Goal: Check status: Check status

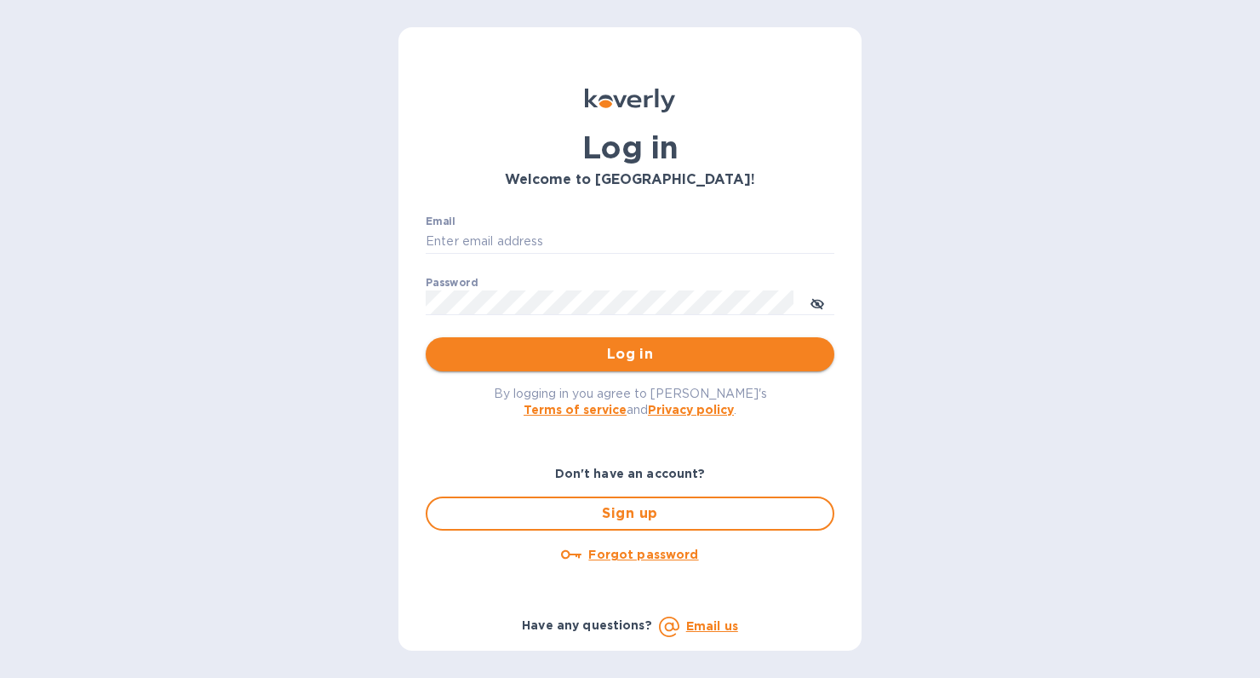
type input "[PERSON_NAME][EMAIL_ADDRESS][DOMAIN_NAME]"
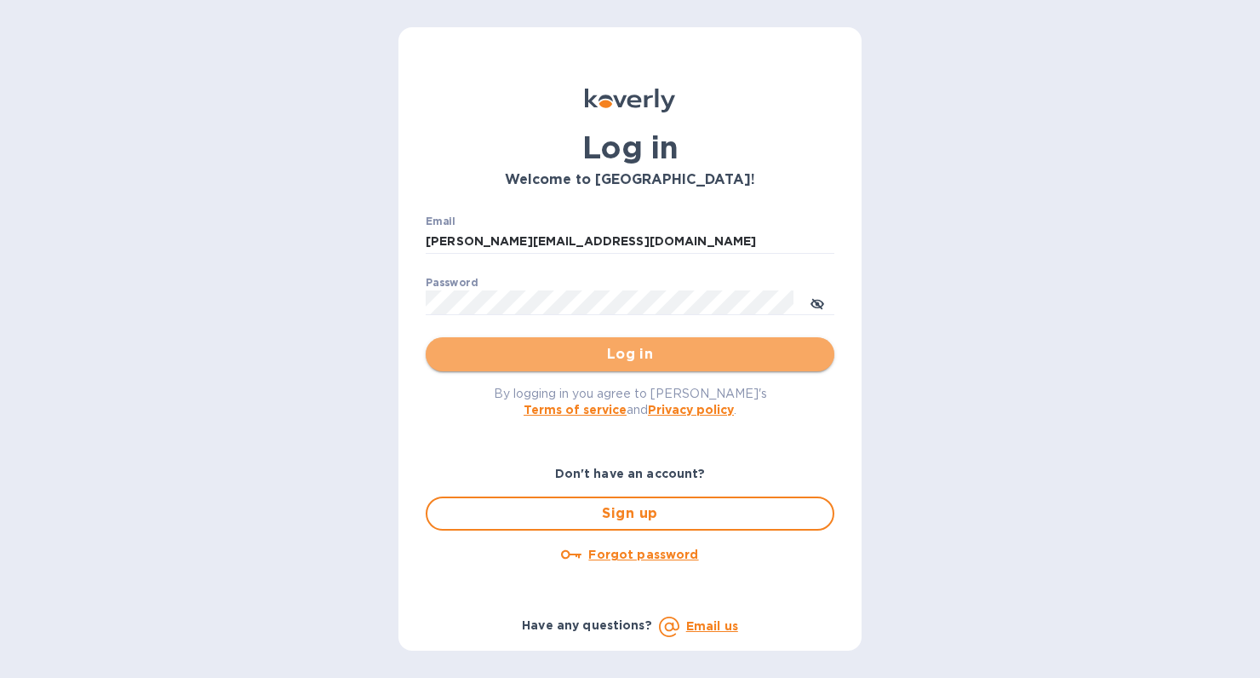
click at [547, 362] on span "Log in" at bounding box center [629, 354] width 381 height 20
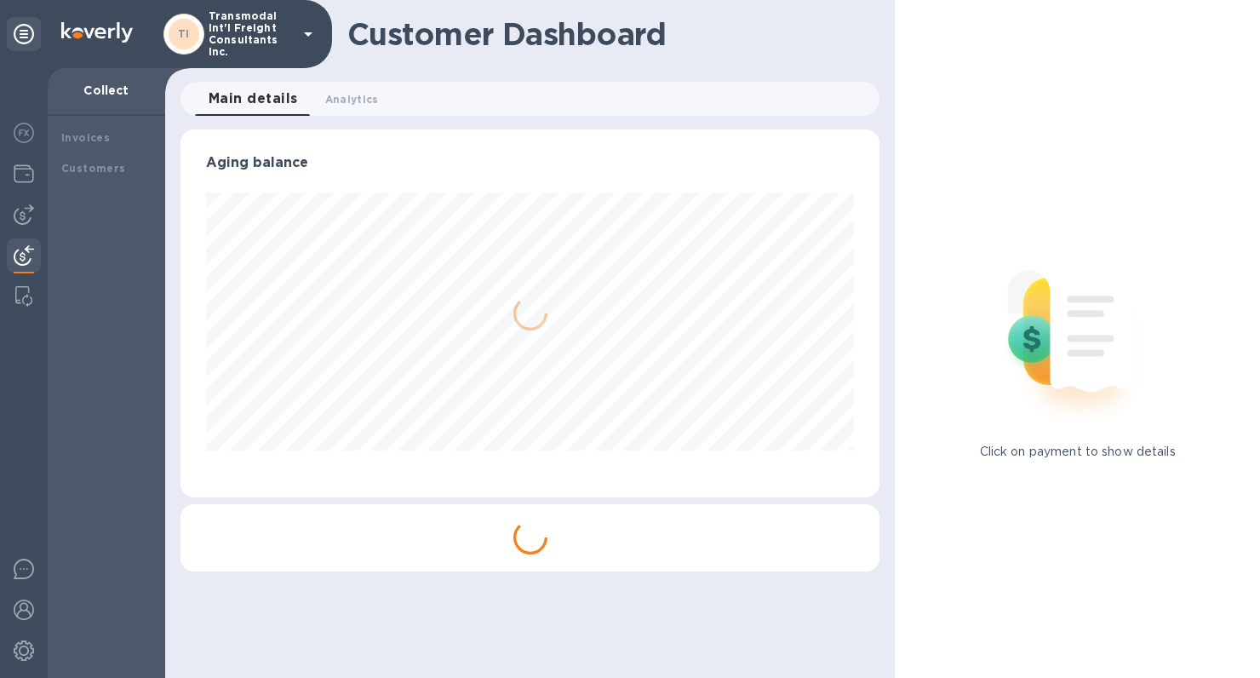
scroll to position [368, 699]
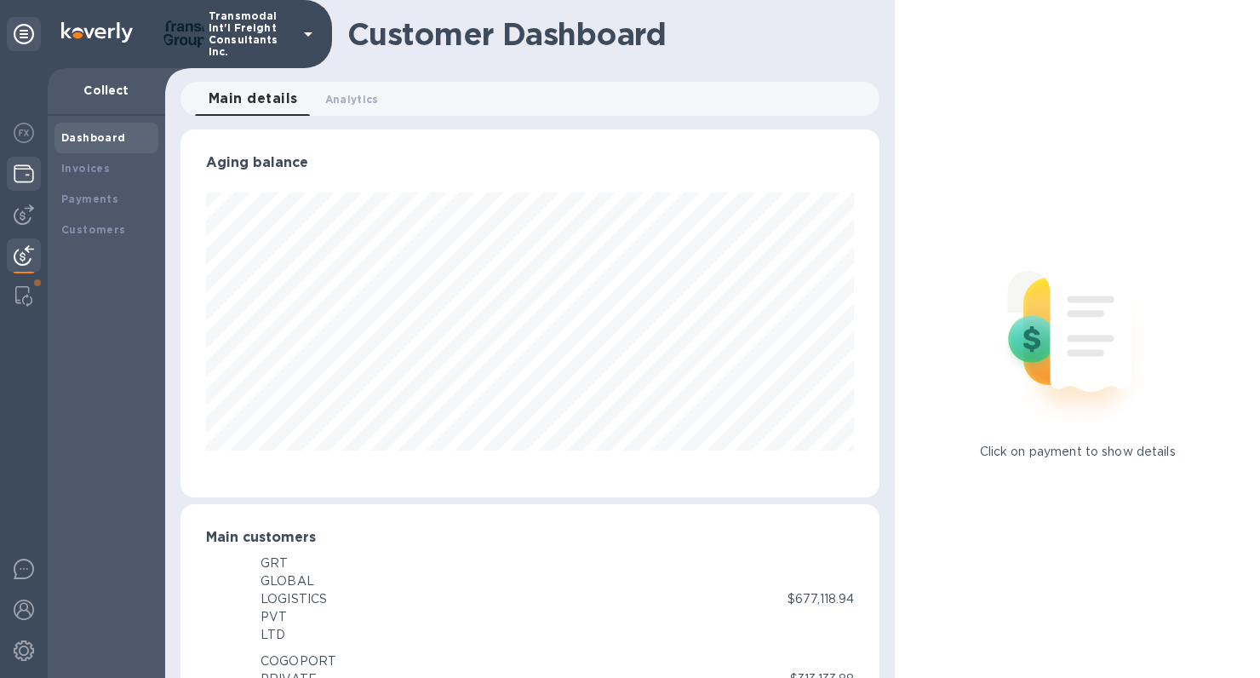
click at [25, 174] on img at bounding box center [24, 173] width 20 height 20
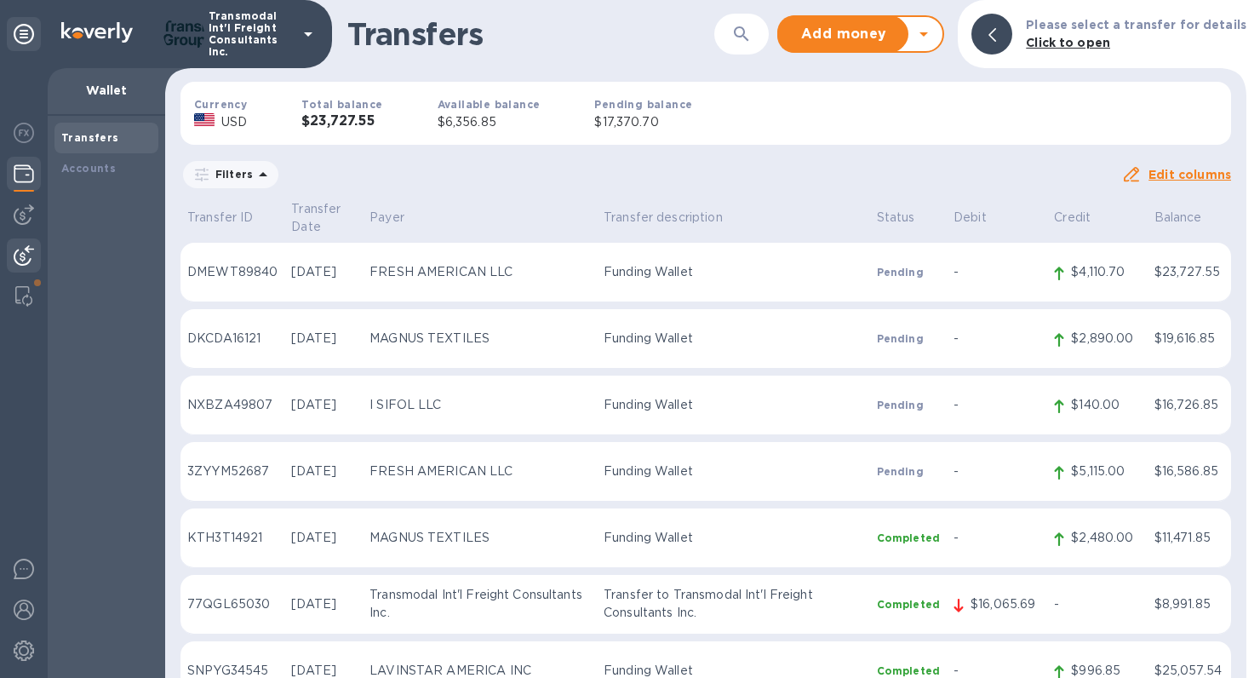
click at [22, 249] on img at bounding box center [24, 255] width 20 height 20
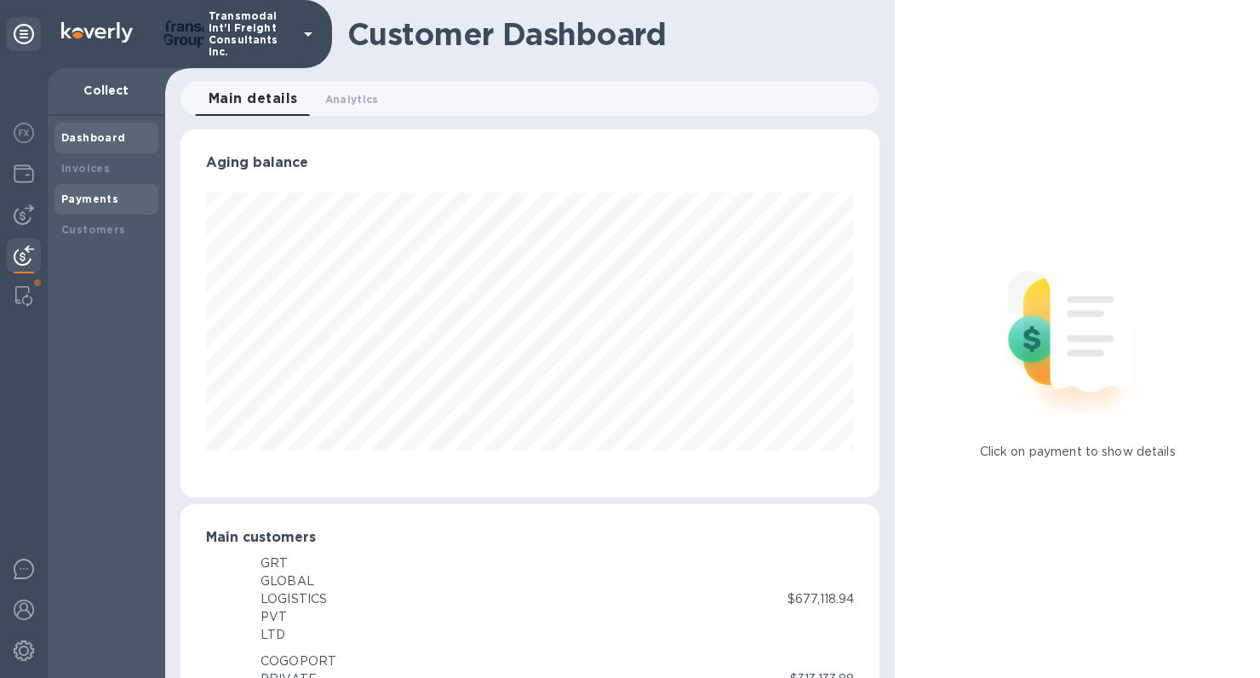
scroll to position [851005, 850679]
click at [79, 198] on b "Payments" at bounding box center [89, 198] width 57 height 13
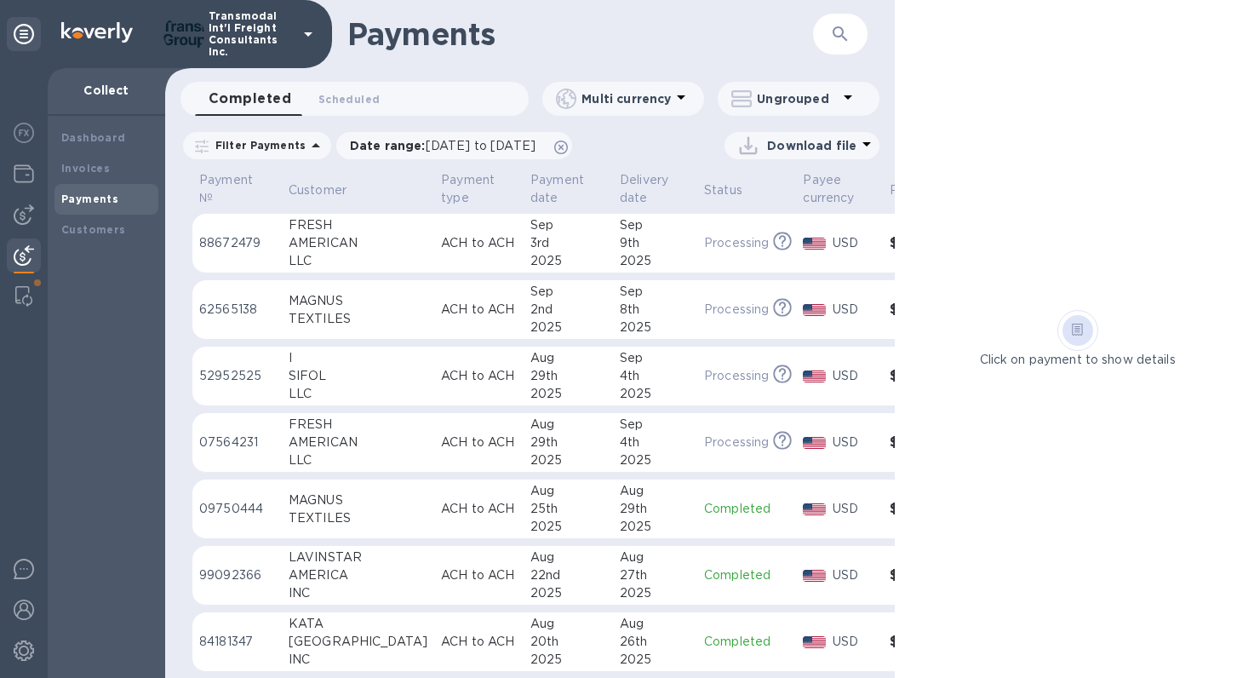
click at [78, 201] on b "Payments" at bounding box center [89, 198] width 57 height 13
